Goal: Task Accomplishment & Management: Use online tool/utility

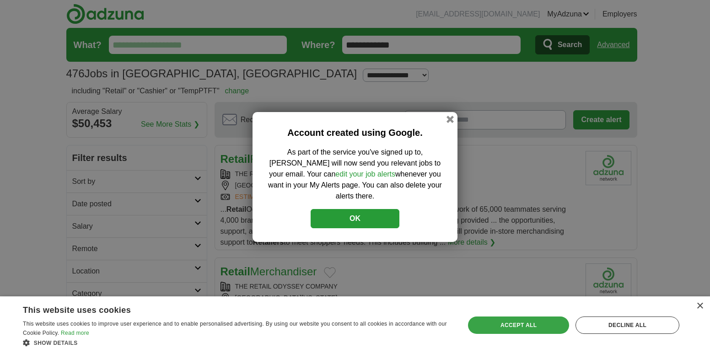
click at [505, 324] on div "Accept all" at bounding box center [518, 324] width 101 height 17
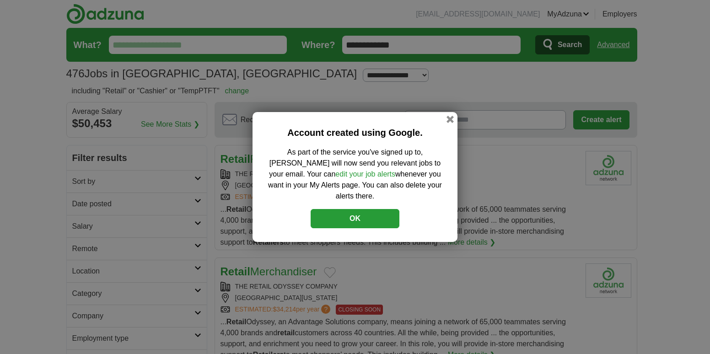
click at [358, 213] on button "OK" at bounding box center [354, 218] width 89 height 19
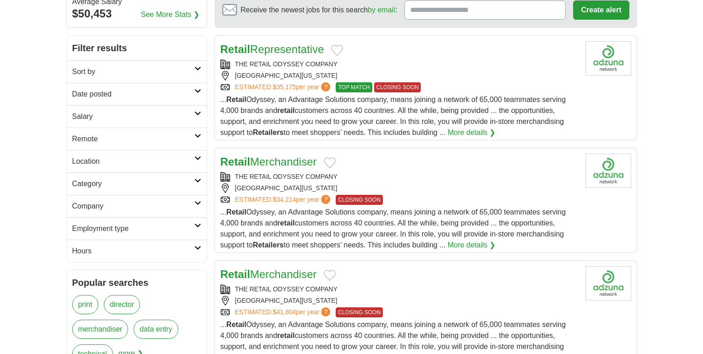
scroll to position [122, 0]
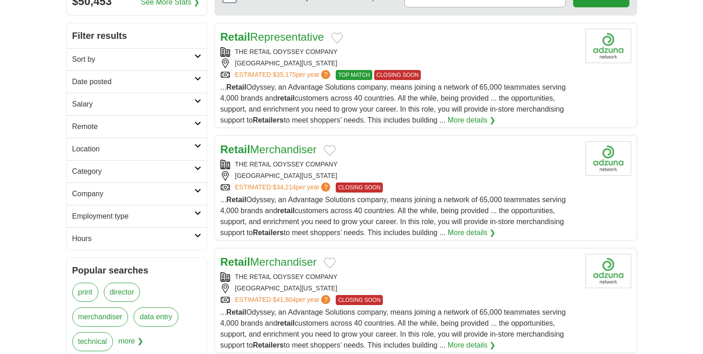
click at [199, 101] on icon at bounding box center [197, 101] width 7 height 5
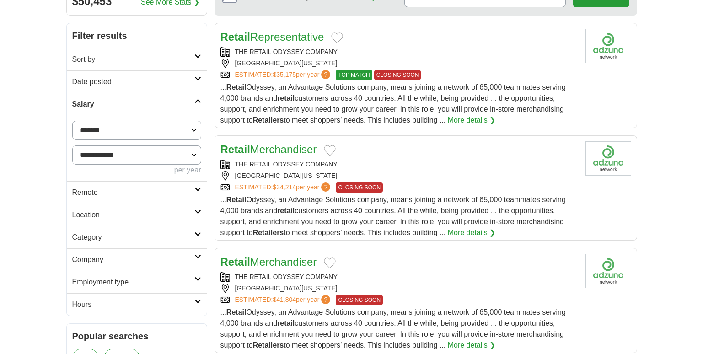
click at [198, 280] on icon at bounding box center [197, 279] width 7 height 5
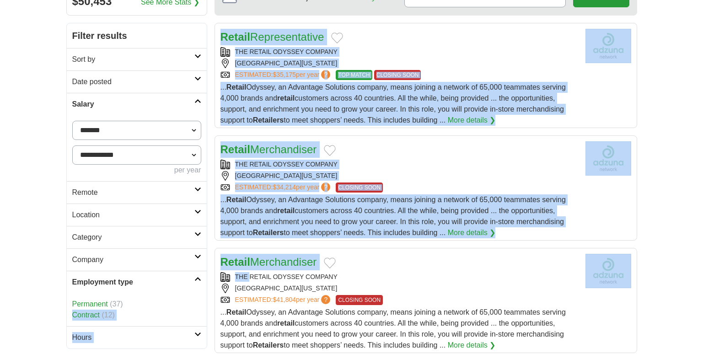
drag, startPoint x: 194, startPoint y: 301, endPoint x: 252, endPoint y: 281, distance: 61.3
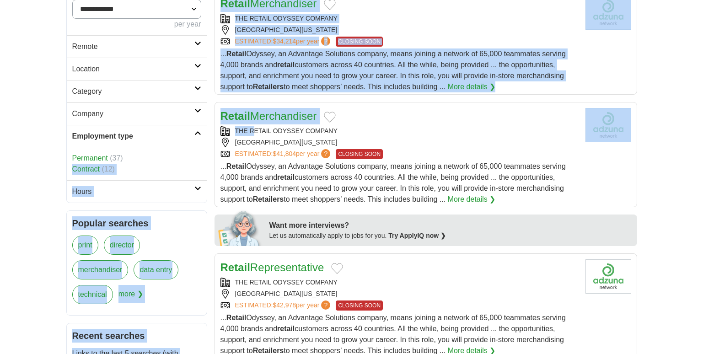
scroll to position [310, 0]
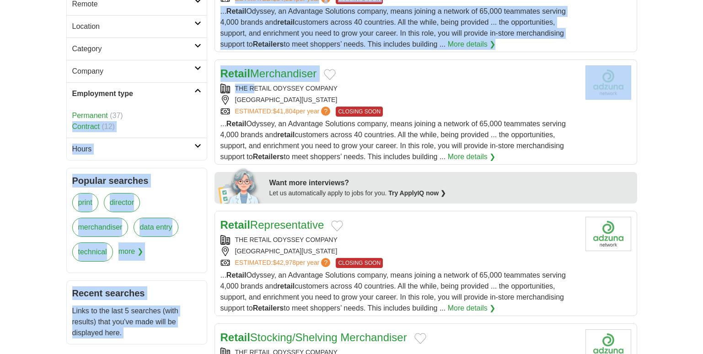
click at [199, 151] on link "Hours" at bounding box center [137, 149] width 140 height 22
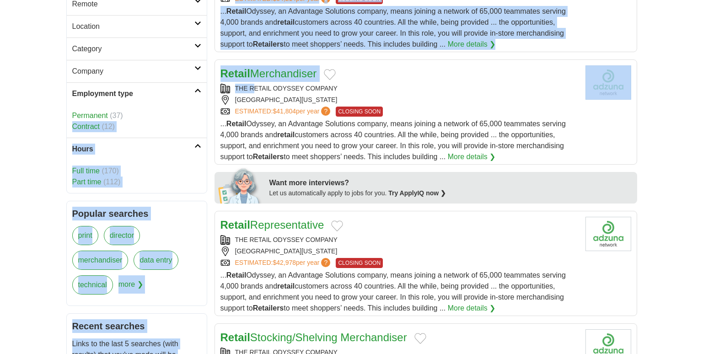
click at [193, 162] on div "Full time (170) Part time (112)" at bounding box center [137, 176] width 140 height 33
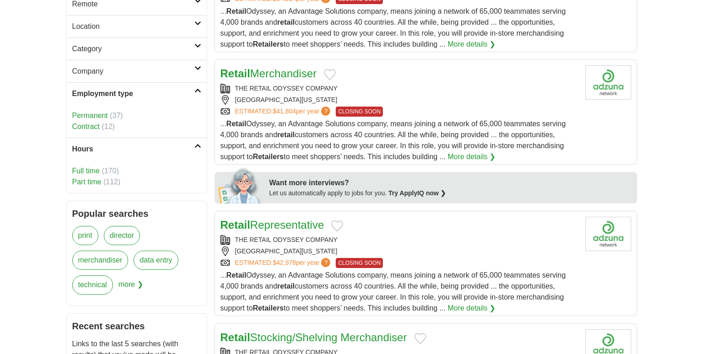
click at [88, 181] on link "Part time" at bounding box center [86, 182] width 29 height 8
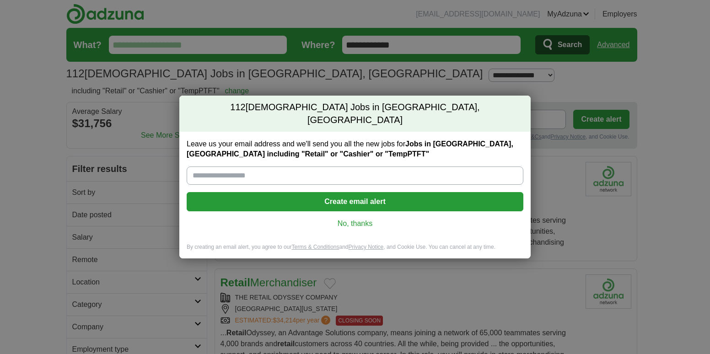
drag, startPoint x: 356, startPoint y: 219, endPoint x: 341, endPoint y: 218, distance: 15.1
click at [341, 219] on link "No, thanks" at bounding box center [355, 224] width 322 height 10
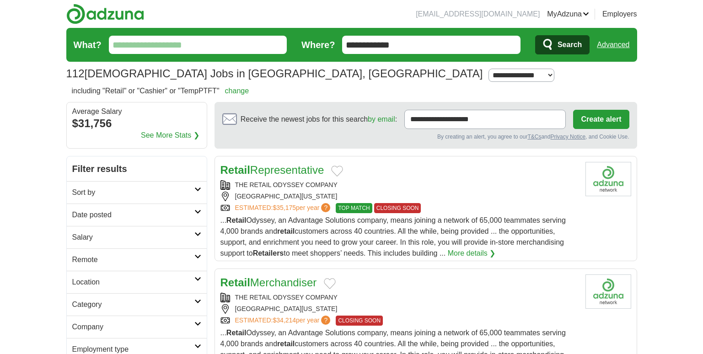
click at [198, 44] on input "What?" at bounding box center [198, 45] width 178 height 18
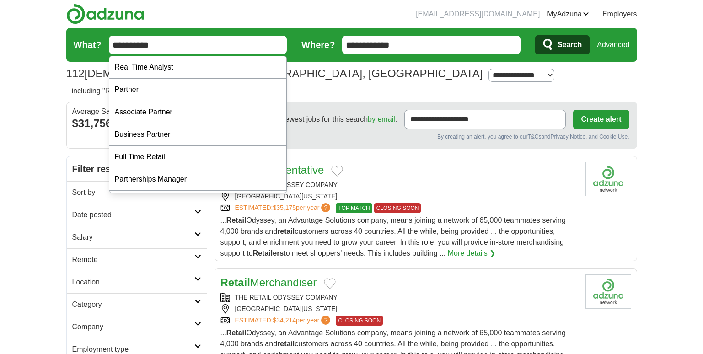
type input "*********"
click at [565, 44] on span "Search" at bounding box center [569, 45] width 24 height 18
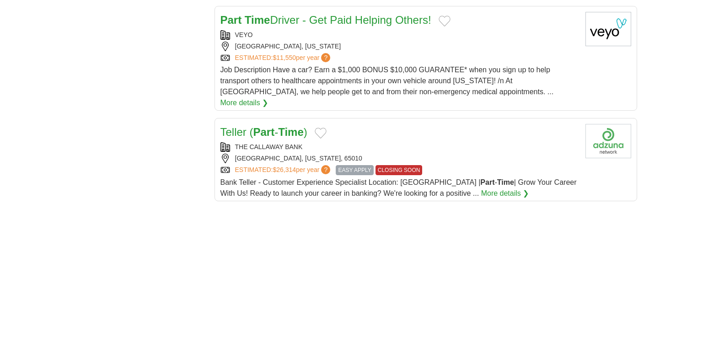
scroll to position [1102, 0]
